Goal: Transaction & Acquisition: Book appointment/travel/reservation

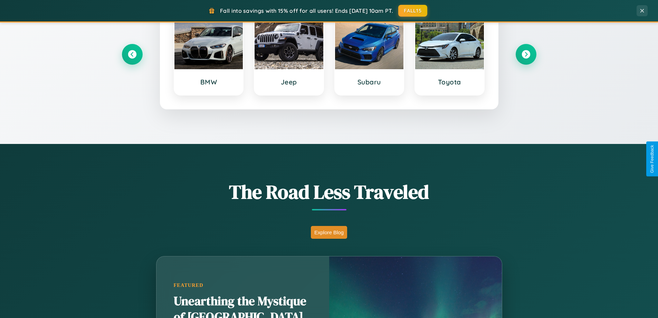
scroll to position [609, 0]
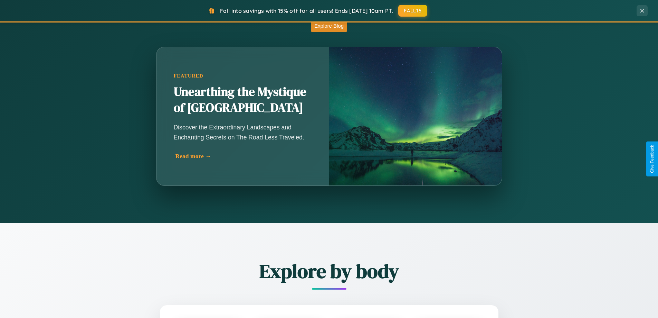
click at [244, 156] on div "Read more →" at bounding box center [245, 155] width 138 height 7
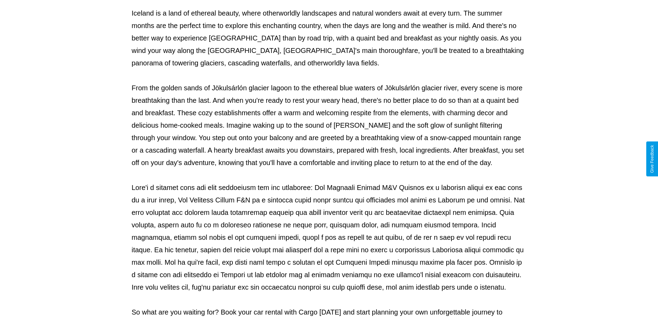
scroll to position [224, 0]
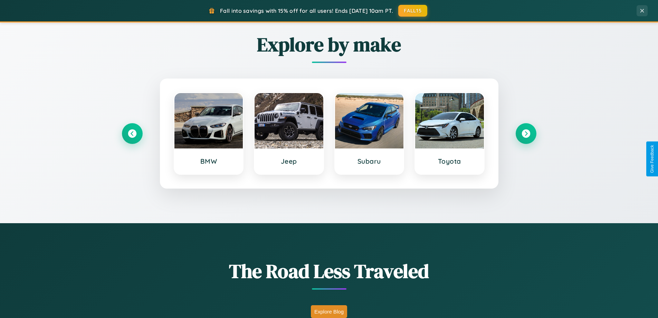
scroll to position [298, 0]
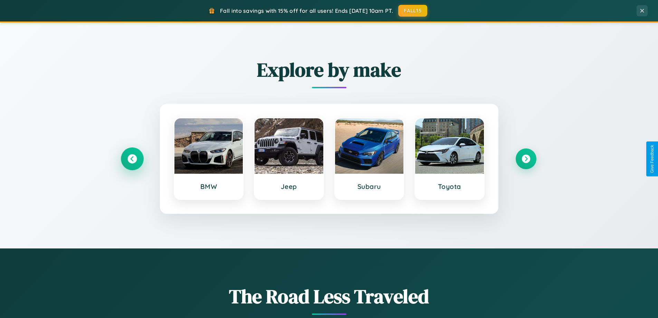
click at [132, 159] on icon at bounding box center [132, 158] width 9 height 9
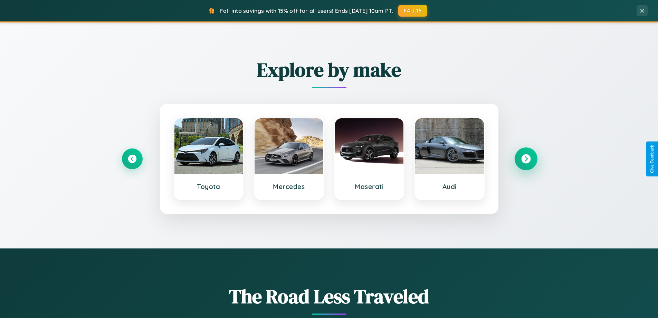
click at [526, 159] on icon at bounding box center [526, 158] width 9 height 9
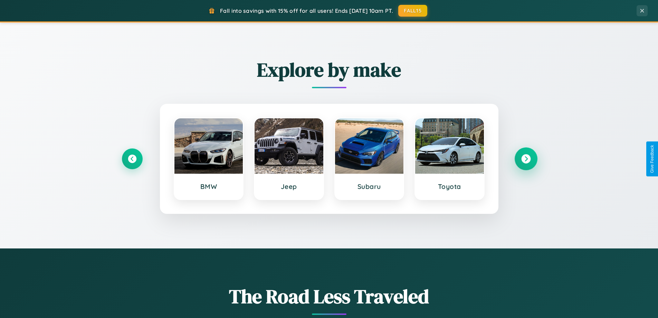
click at [526, 159] on icon at bounding box center [526, 158] width 9 height 9
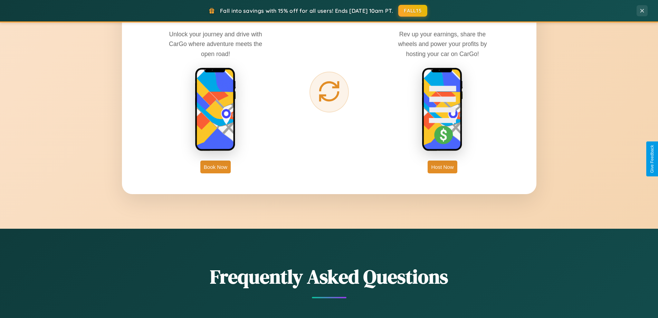
scroll to position [1110, 0]
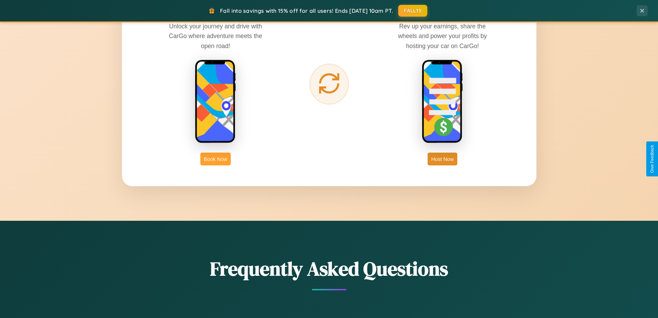
click at [216, 159] on button "Book Now" at bounding box center [215, 158] width 30 height 13
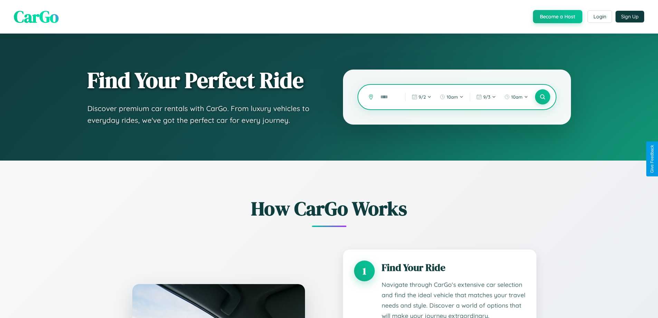
click at [388, 97] on input "text" at bounding box center [387, 97] width 21 height 12
type input "****"
click at [543, 97] on icon at bounding box center [542, 97] width 7 height 7
